Goal: Find specific page/section: Find specific page/section

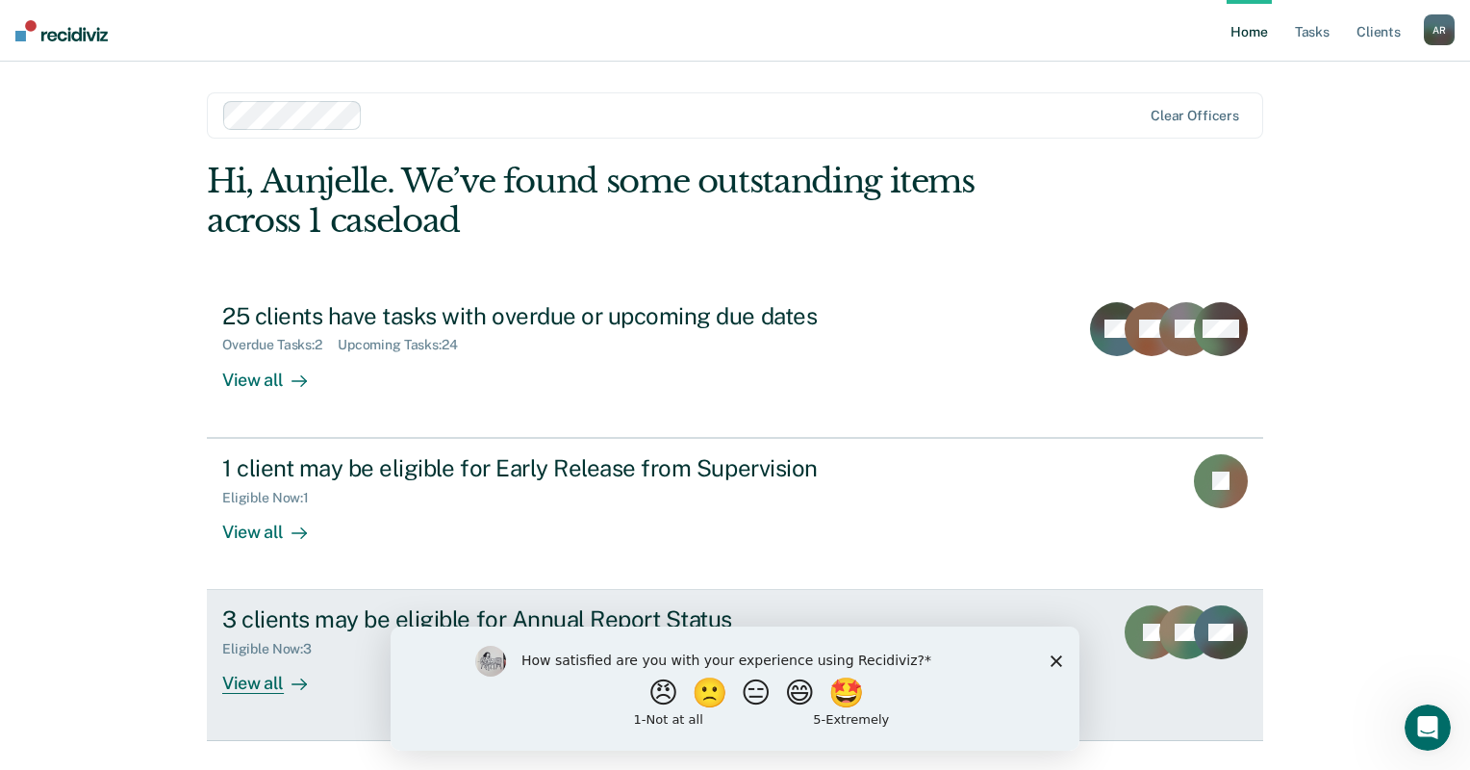
click at [1234, 639] on icon at bounding box center [1235, 632] width 57 height 68
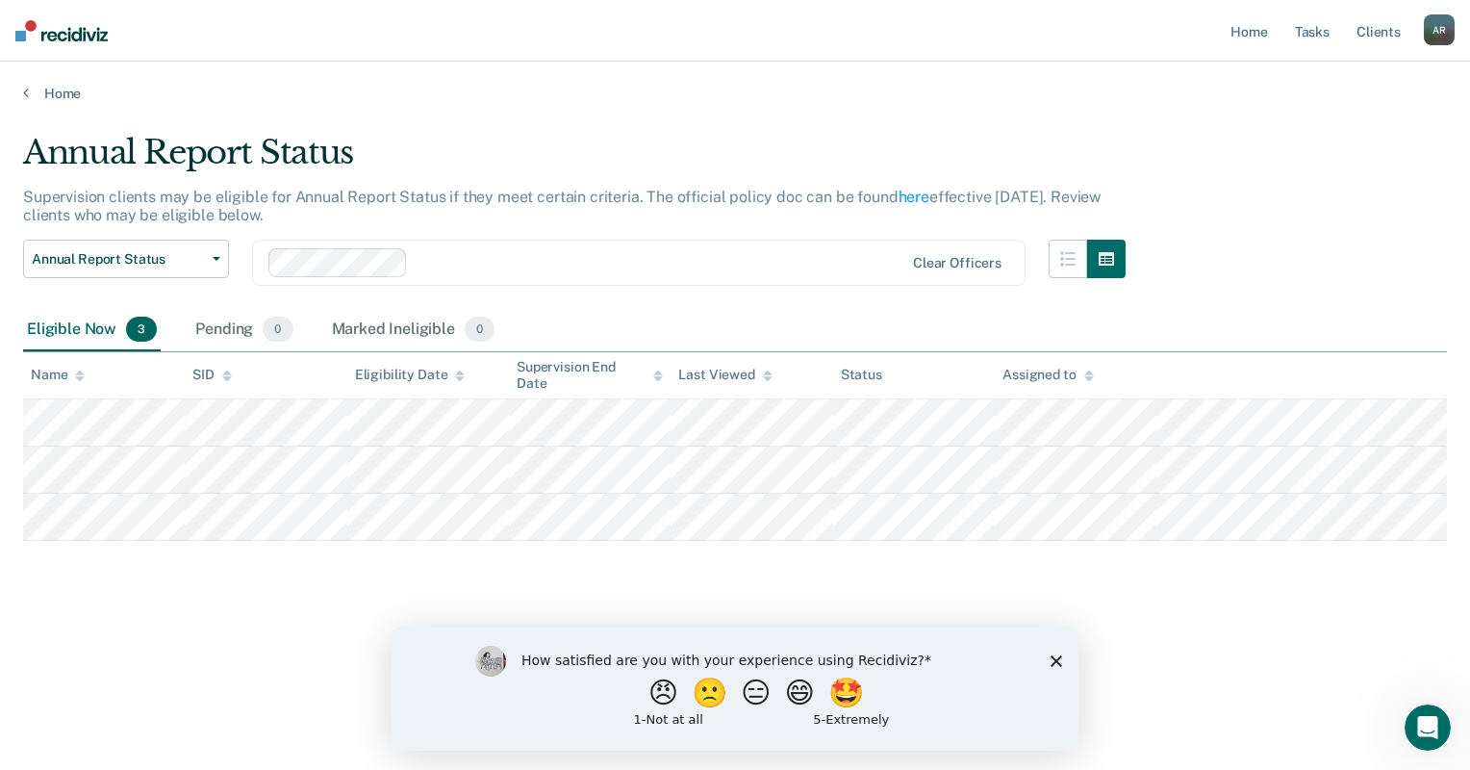
click at [21, 89] on div "Home" at bounding box center [735, 82] width 1470 height 40
click at [37, 94] on link "Home" at bounding box center [735, 93] width 1424 height 17
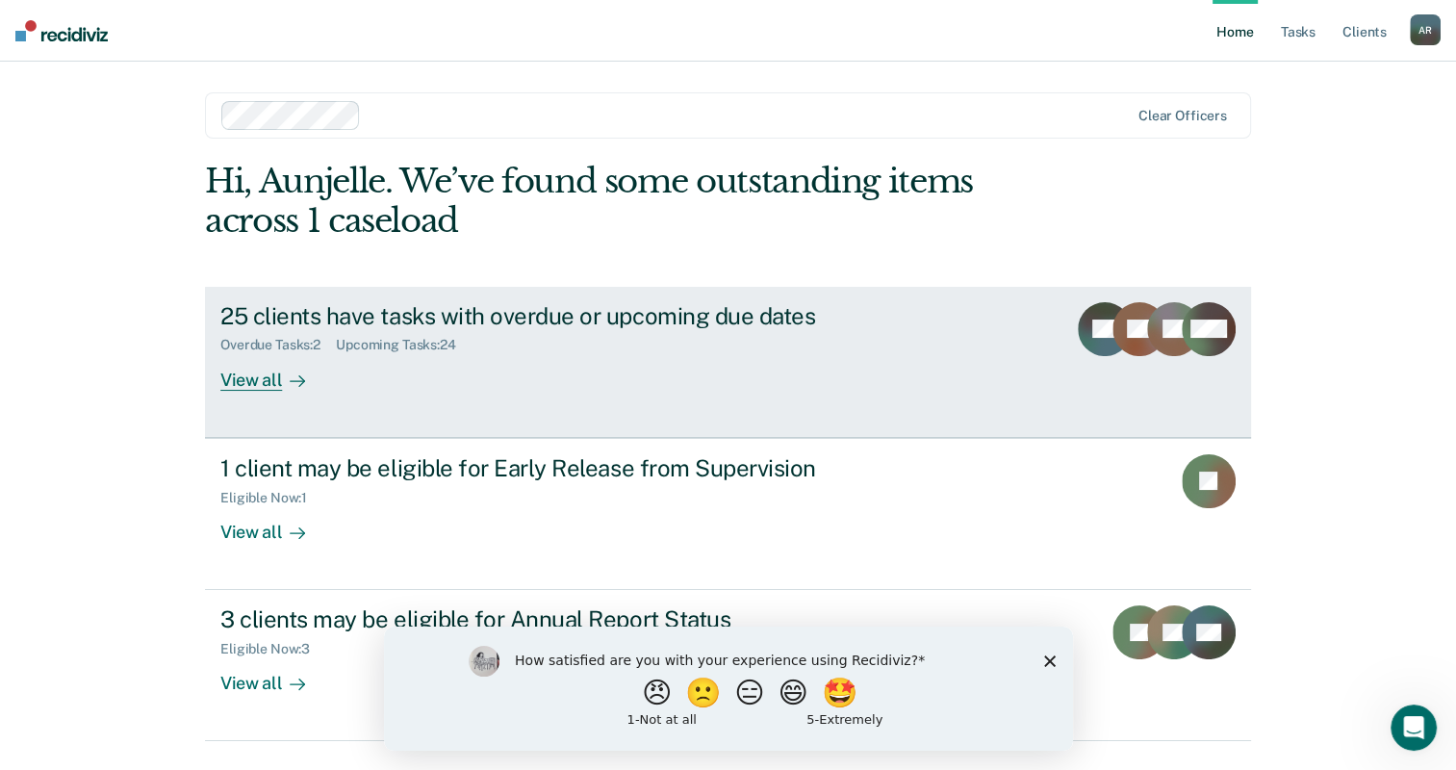
click at [265, 383] on div "View all" at bounding box center [274, 372] width 108 height 38
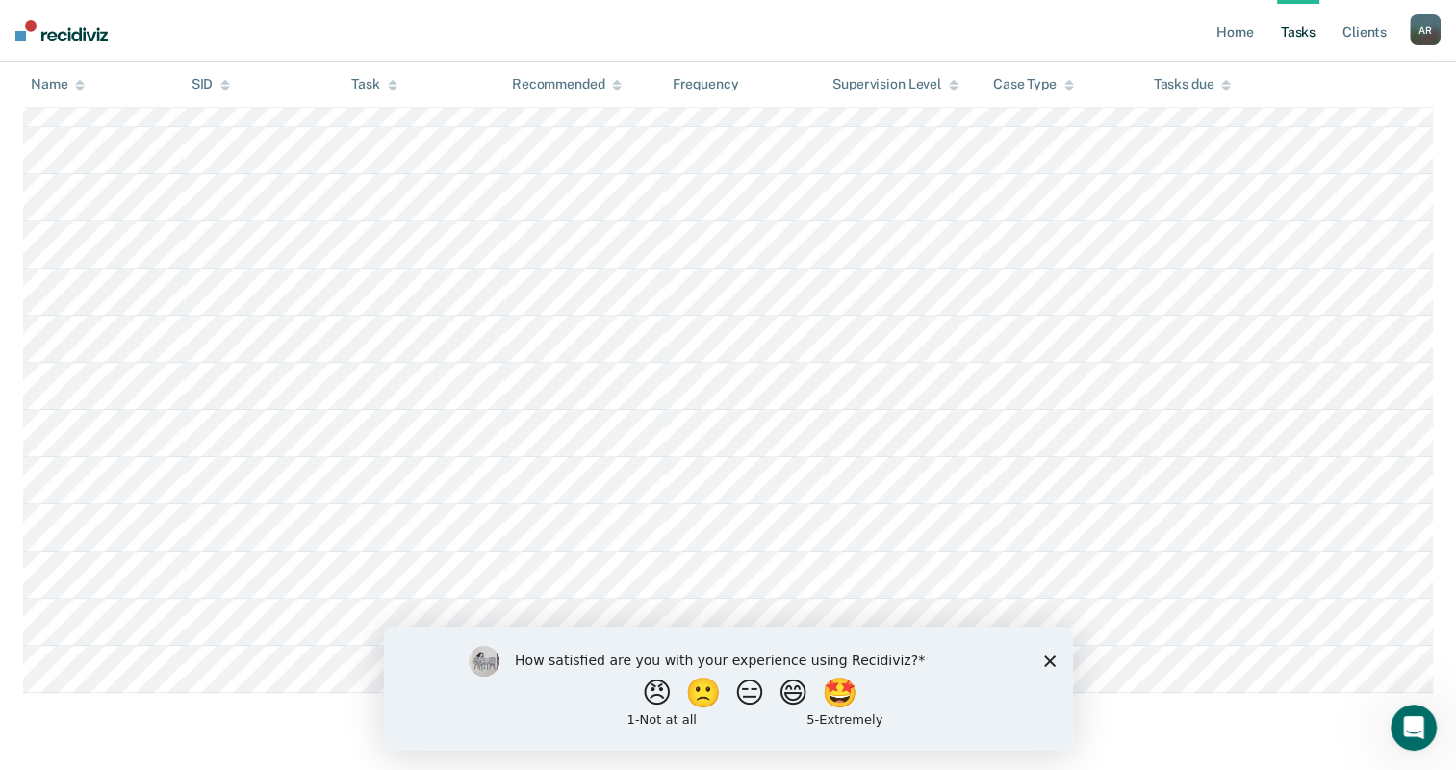
scroll to position [1152, 0]
click at [1045, 664] on polygon "Close survey" at bounding box center [1049, 660] width 12 height 12
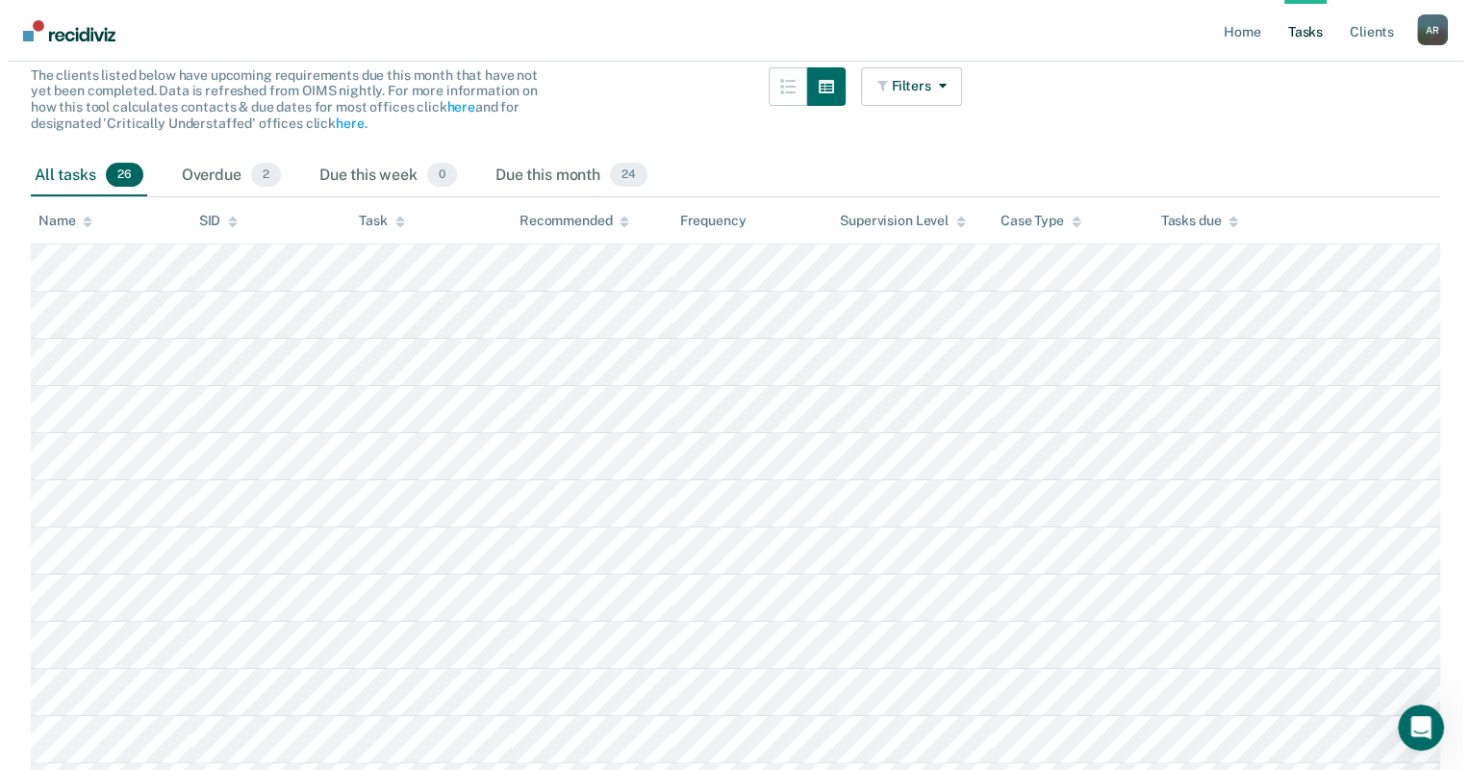
scroll to position [0, 0]
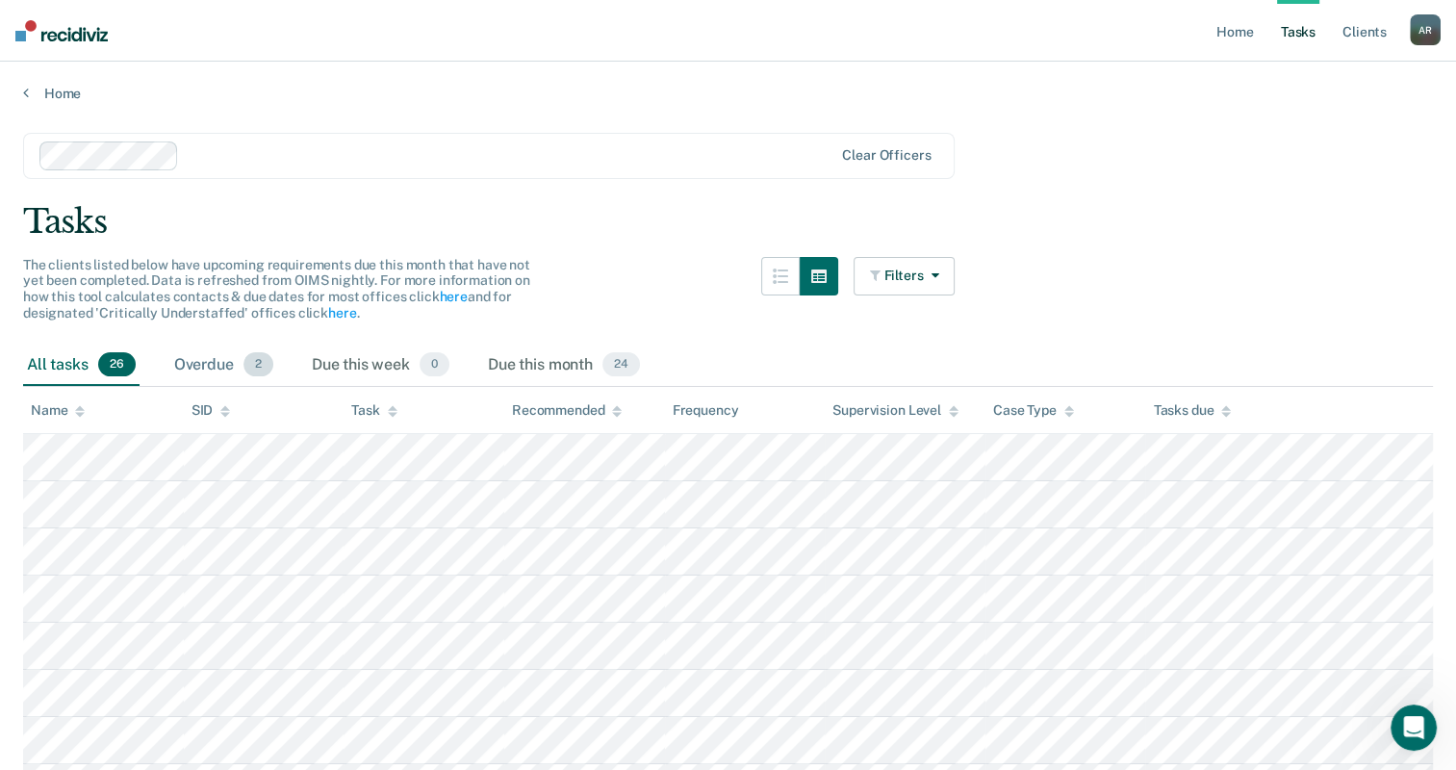
click at [248, 358] on span "2" at bounding box center [258, 364] width 30 height 25
